Goal: Find specific page/section: Find specific page/section

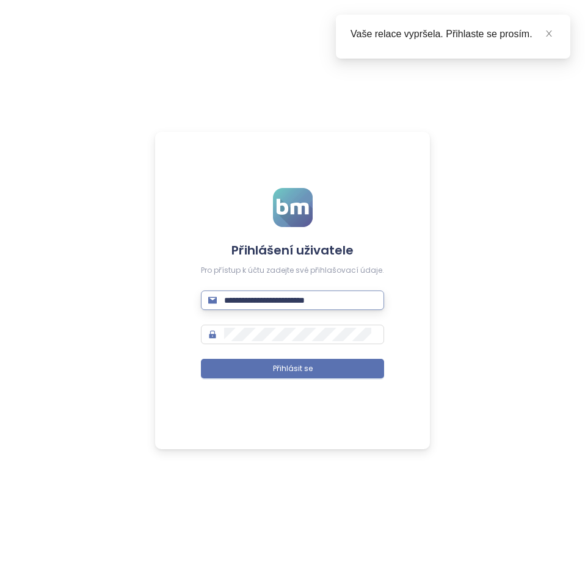
click at [332, 302] on input "**********" at bounding box center [300, 300] width 153 height 13
type input "**********"
click at [201, 359] on button "Přihlásit se" at bounding box center [292, 369] width 183 height 20
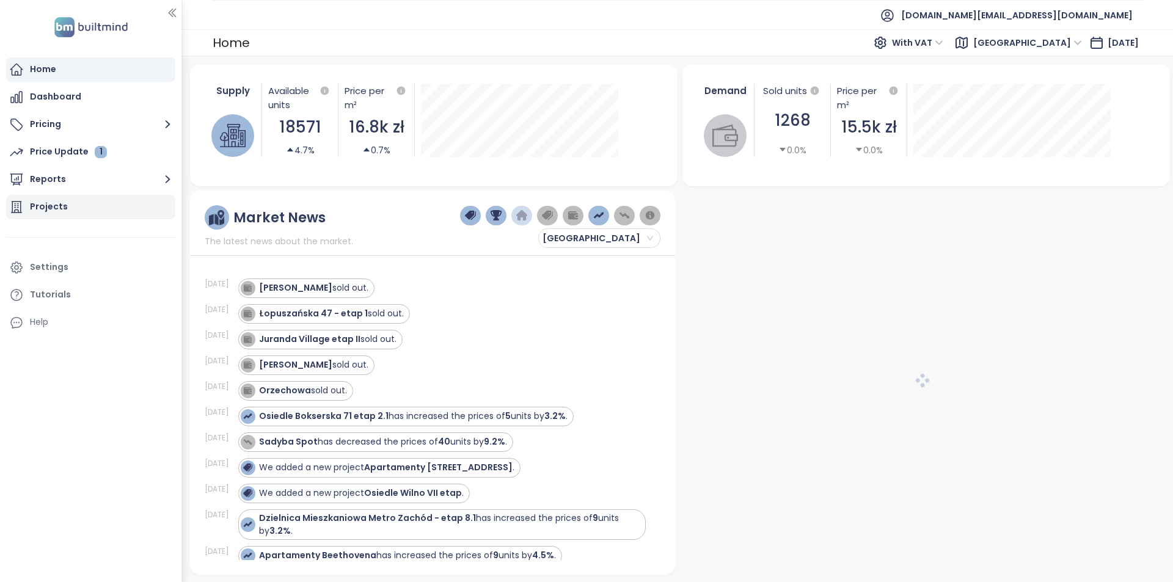
click at [93, 208] on div "Projects" at bounding box center [90, 207] width 169 height 24
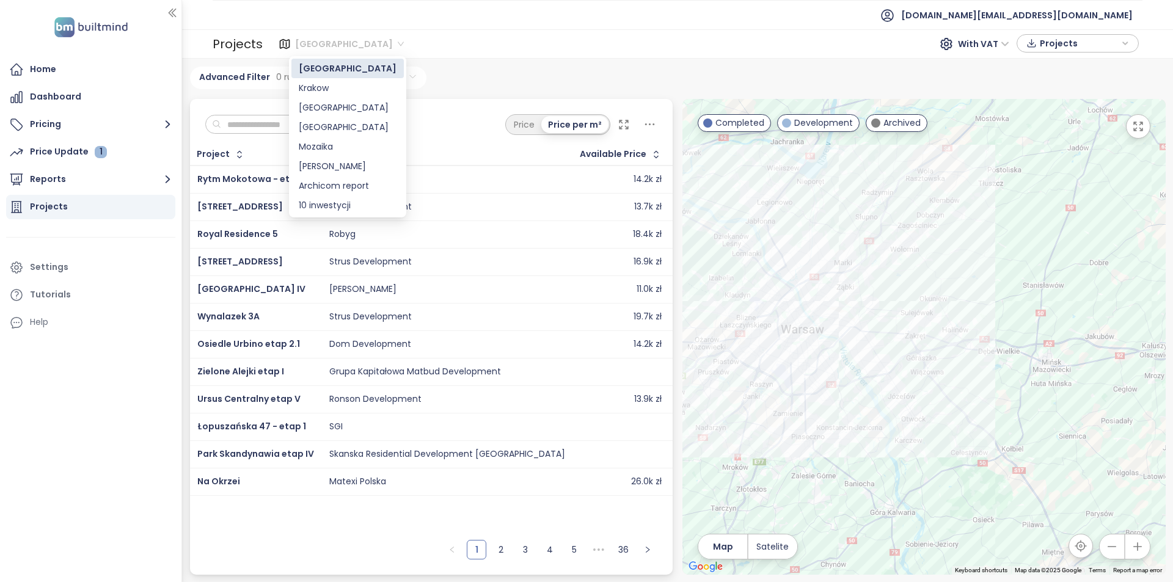
click at [295, 51] on span "[GEOGRAPHIC_DATA]" at bounding box center [349, 44] width 109 height 18
click at [334, 89] on div "Krakow" at bounding box center [348, 87] width 98 height 13
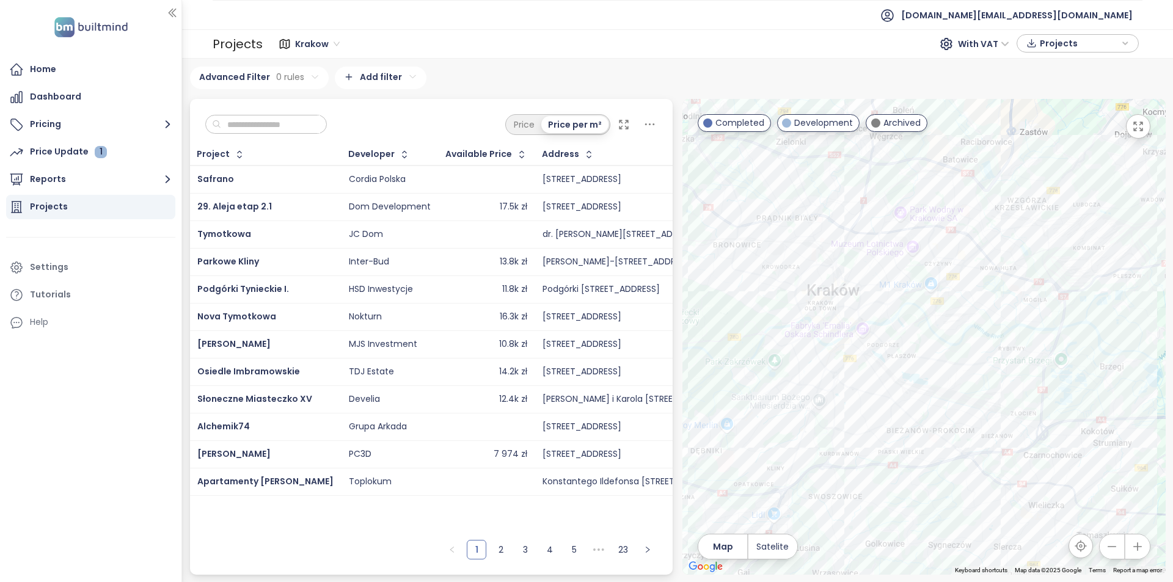
click at [1134, 126] on icon "button" at bounding box center [1138, 126] width 12 height 12
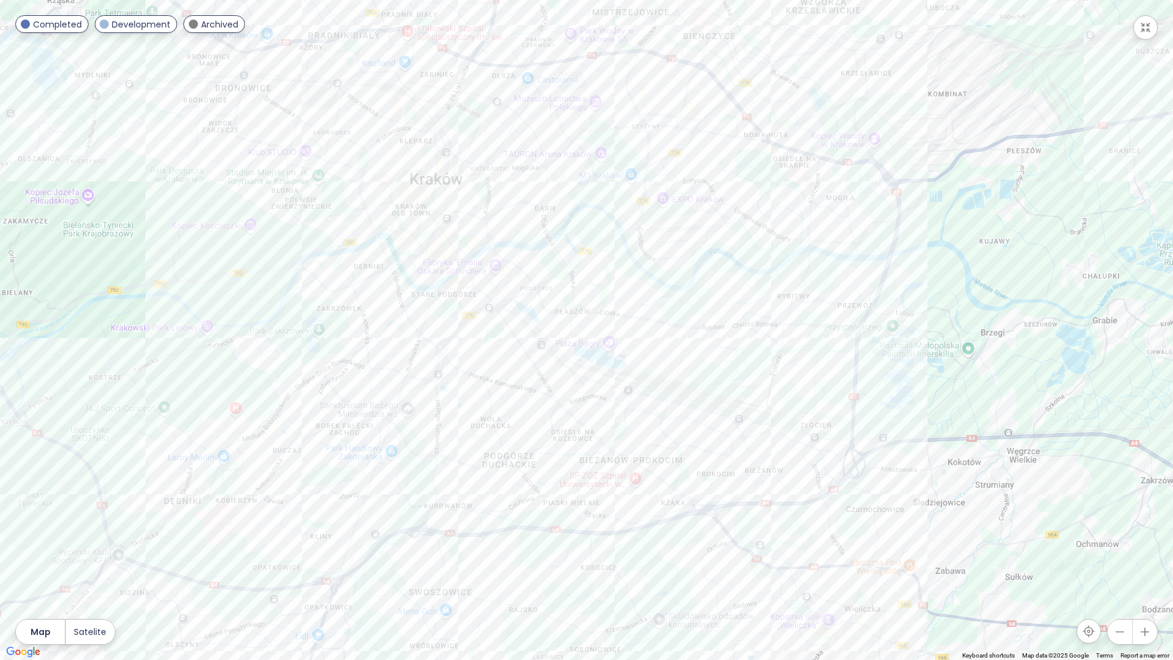
drag, startPoint x: 712, startPoint y: 512, endPoint x: 744, endPoint y: 495, distance: 36.9
click at [724, 503] on div at bounding box center [586, 330] width 1173 height 660
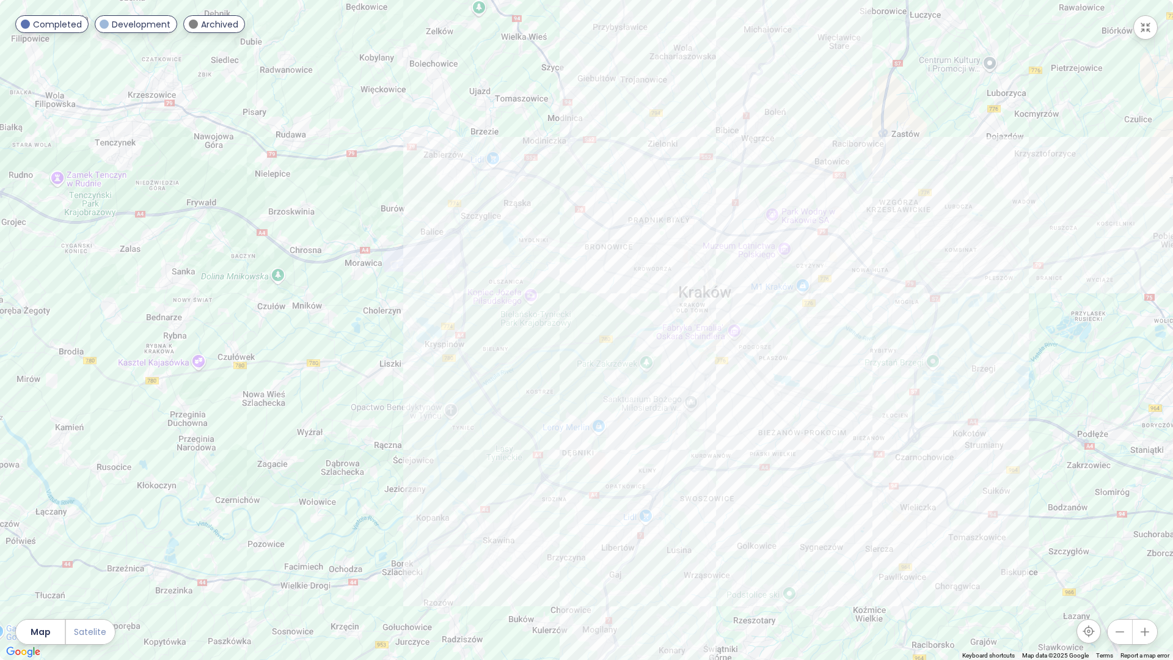
click at [90, 629] on span "Satelite" at bounding box center [90, 631] width 32 height 13
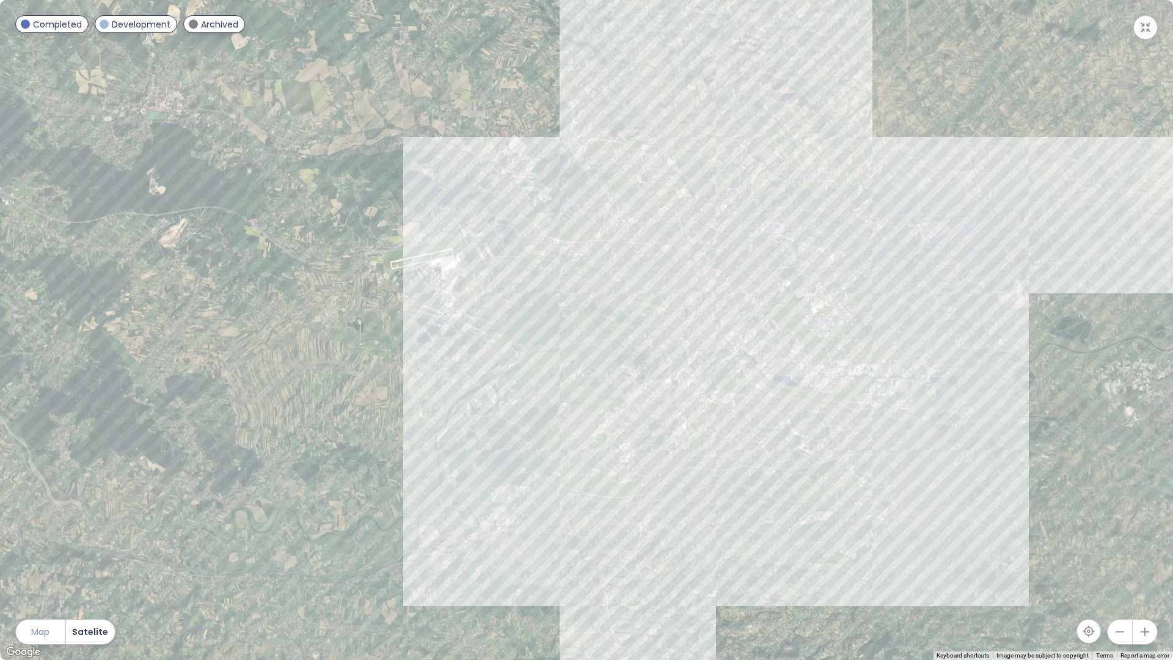
click at [34, 638] on span "Map" at bounding box center [40, 631] width 18 height 13
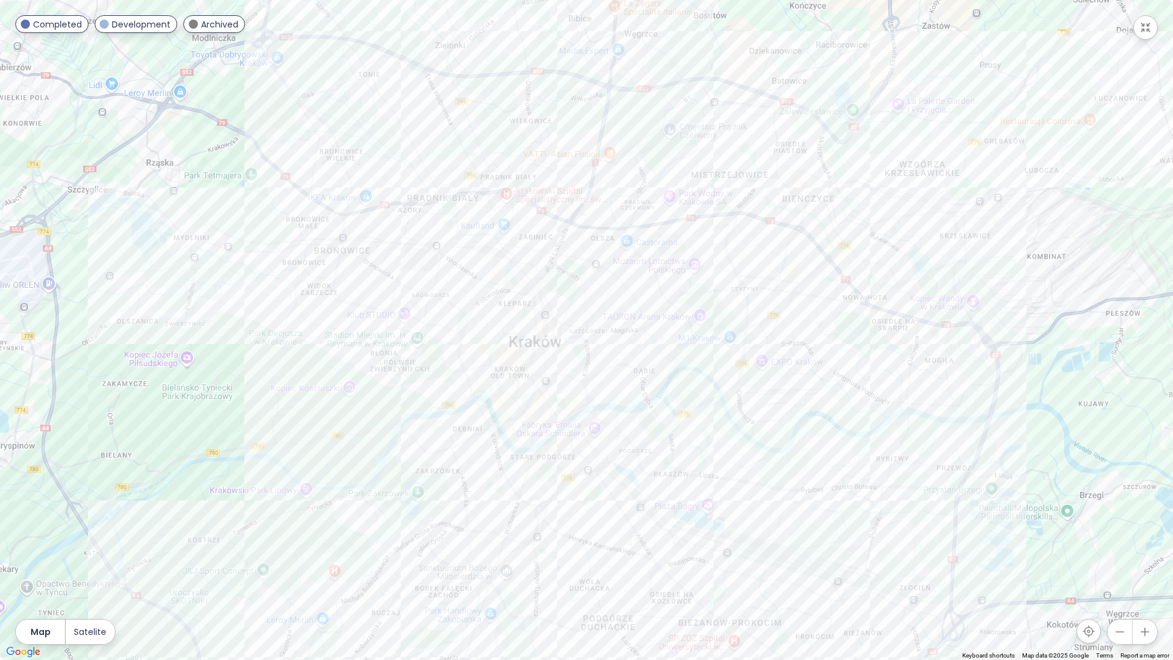
click at [1149, 30] on icon "button" at bounding box center [1145, 27] width 12 height 12
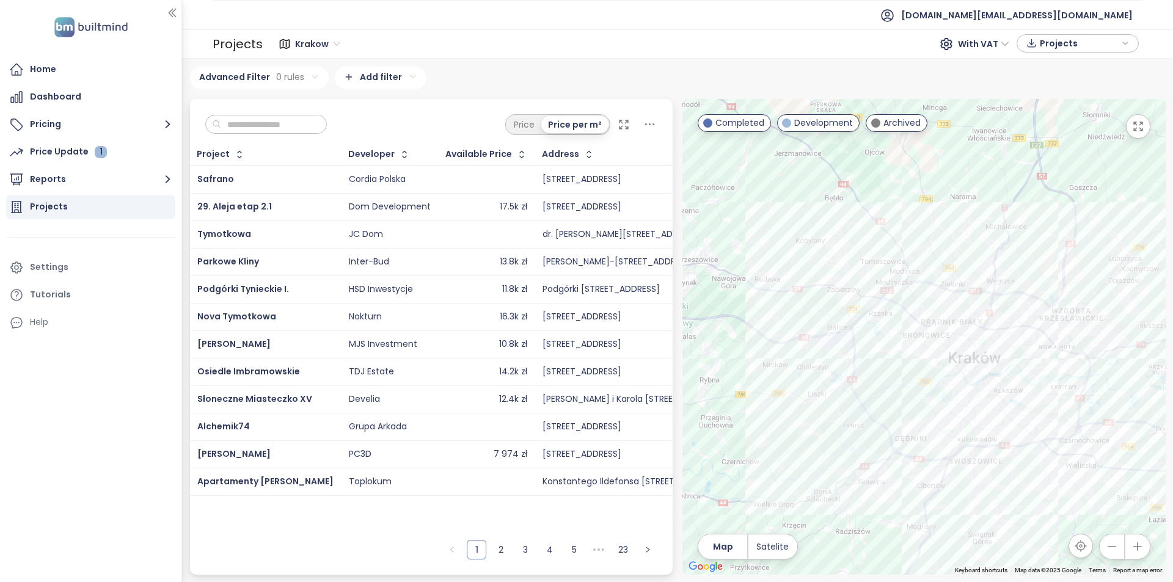
drag, startPoint x: 746, startPoint y: 286, endPoint x: 923, endPoint y: 379, distance: 199.4
click at [923, 379] on div at bounding box center [923, 337] width 483 height 476
